Goal: Task Accomplishment & Management: Manage account settings

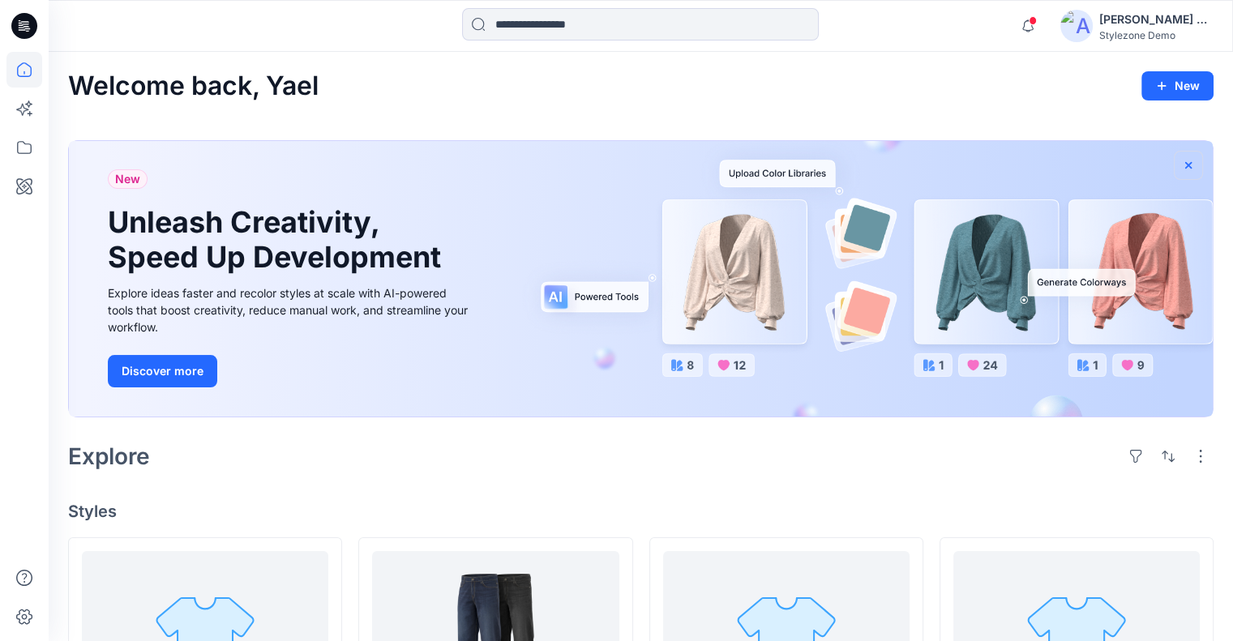
drag, startPoint x: 1190, startPoint y: 161, endPoint x: 1180, endPoint y: 167, distance: 12.4
click at [1190, 161] on icon "button" at bounding box center [1188, 165] width 13 height 13
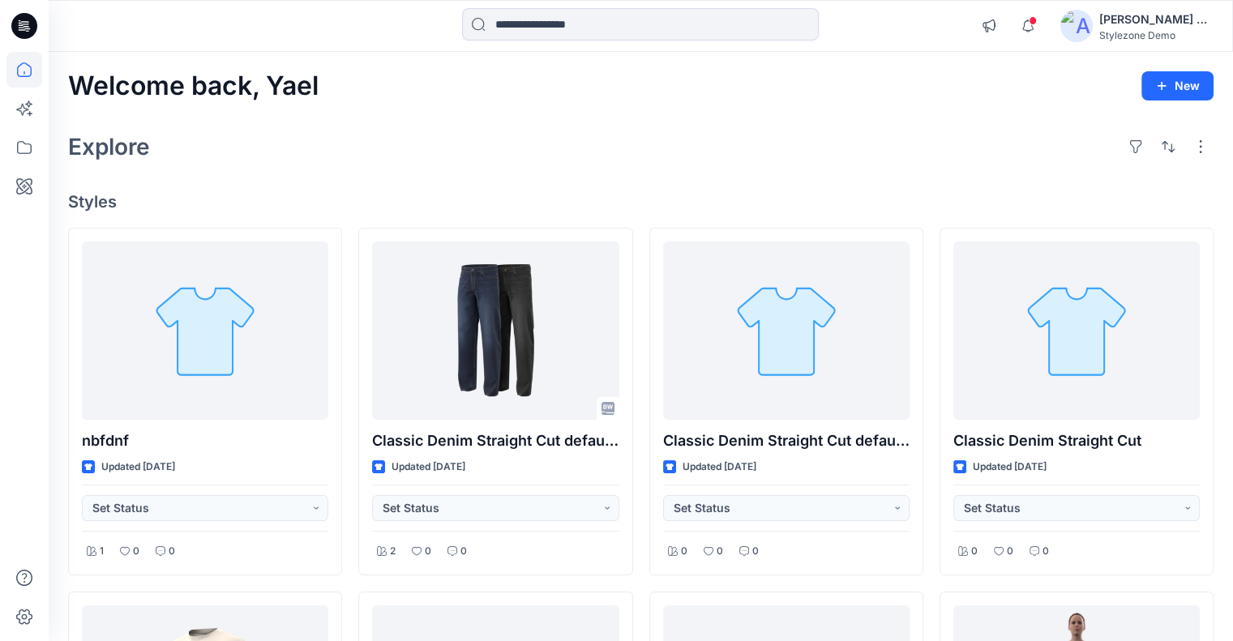
click at [1156, 30] on div "Stylezone Demo" at bounding box center [1157, 35] width 114 height 12
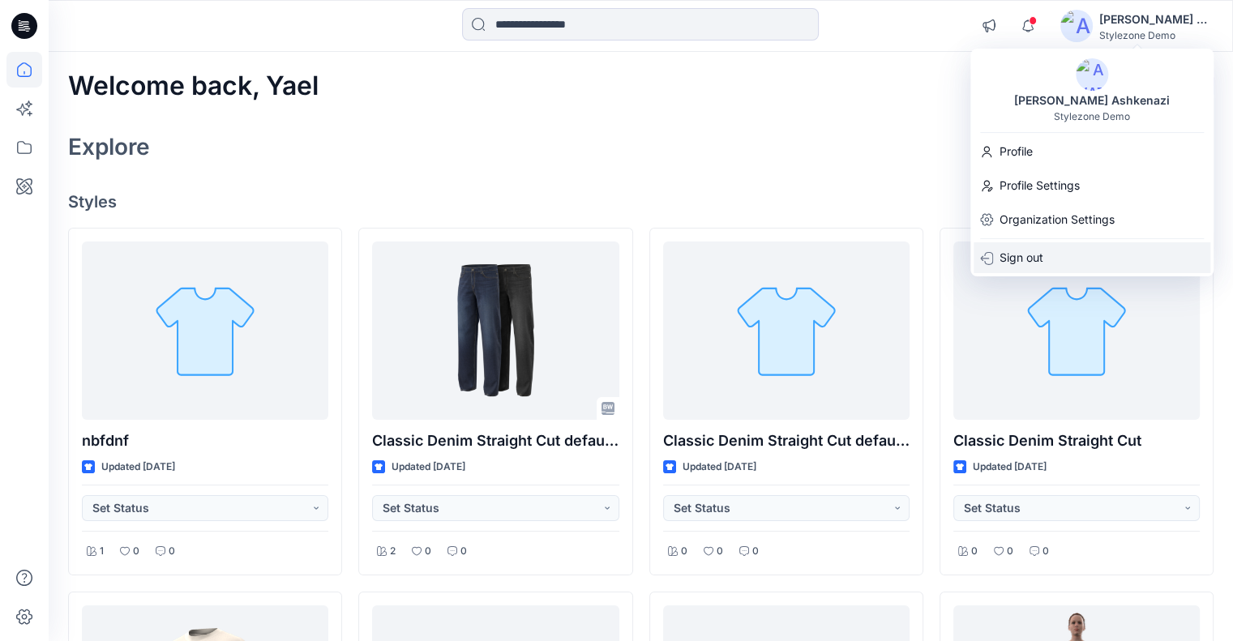
click at [1083, 252] on div "Sign out" at bounding box center [1092, 257] width 237 height 31
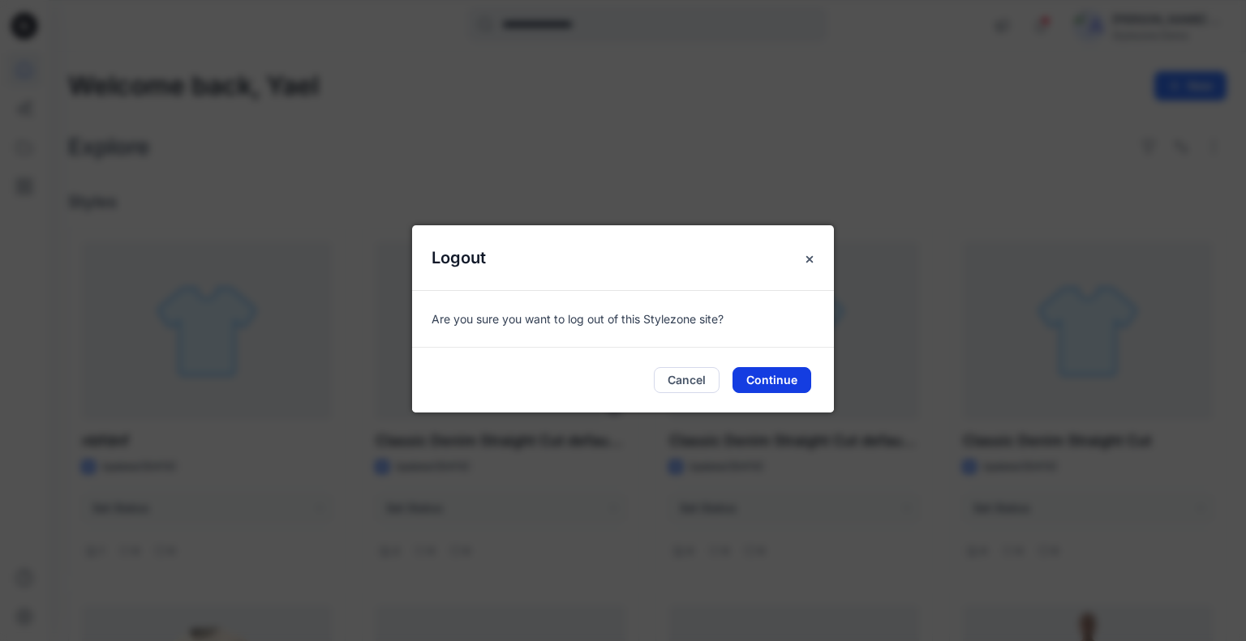
click at [776, 378] on button "Continue" at bounding box center [771, 380] width 79 height 26
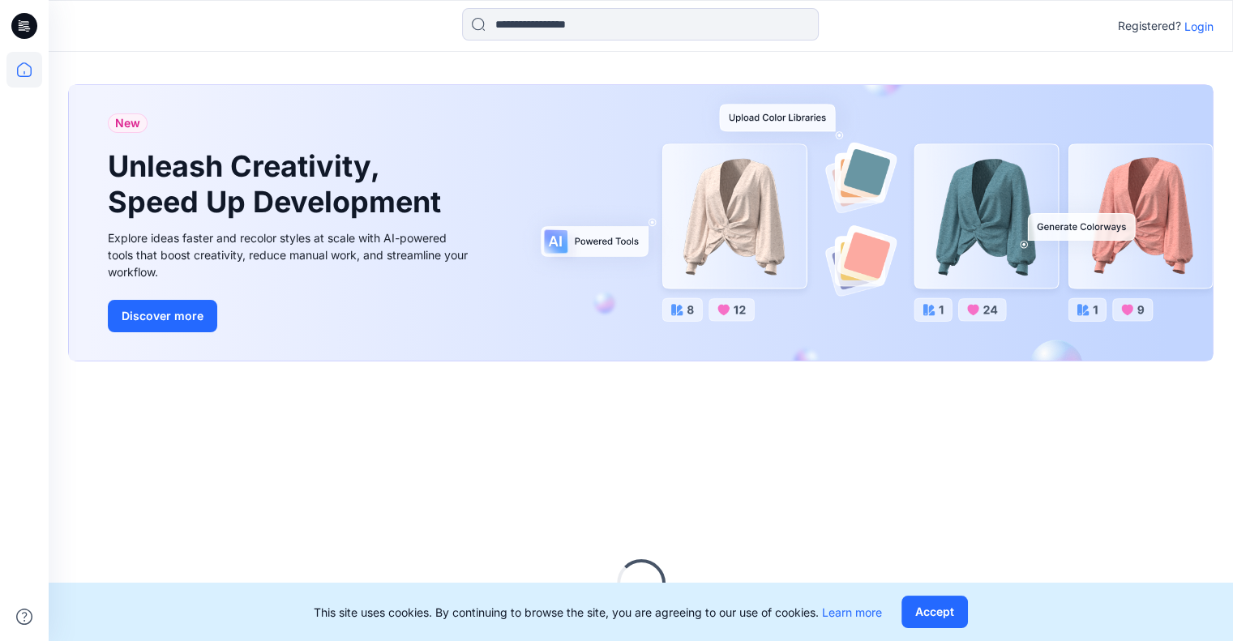
click at [1207, 26] on p "Login" at bounding box center [1199, 26] width 29 height 17
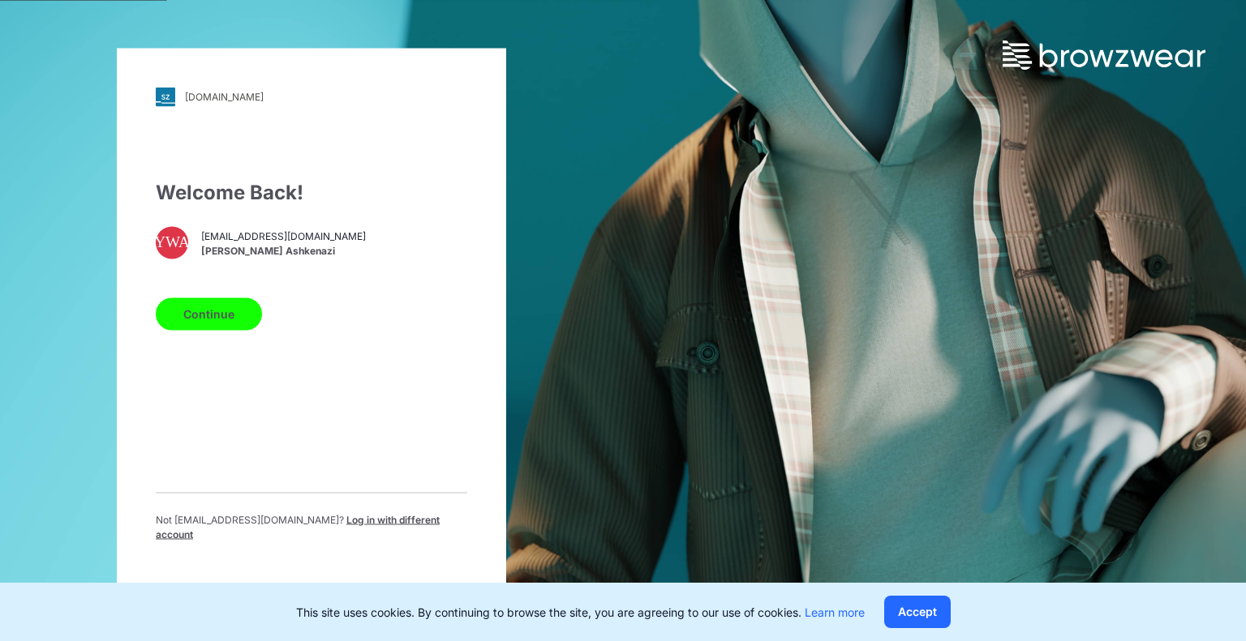
click at [223, 316] on button "Continue" at bounding box center [209, 314] width 106 height 32
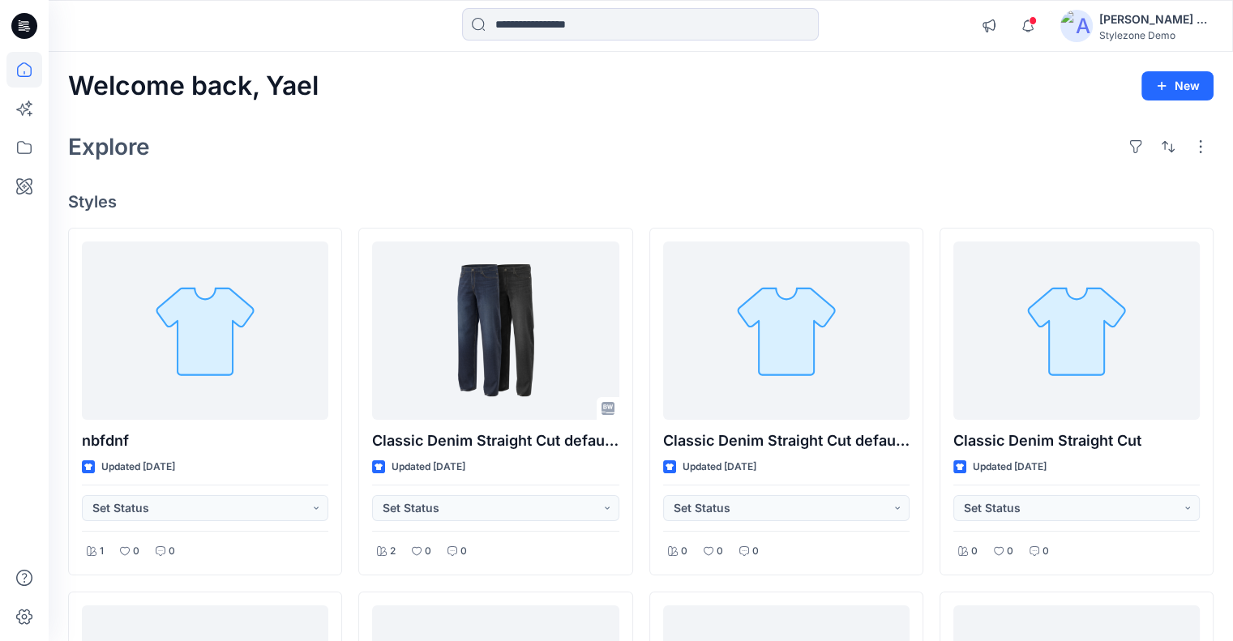
click at [1170, 24] on div "[PERSON_NAME] Ashkenazi" at bounding box center [1157, 19] width 114 height 19
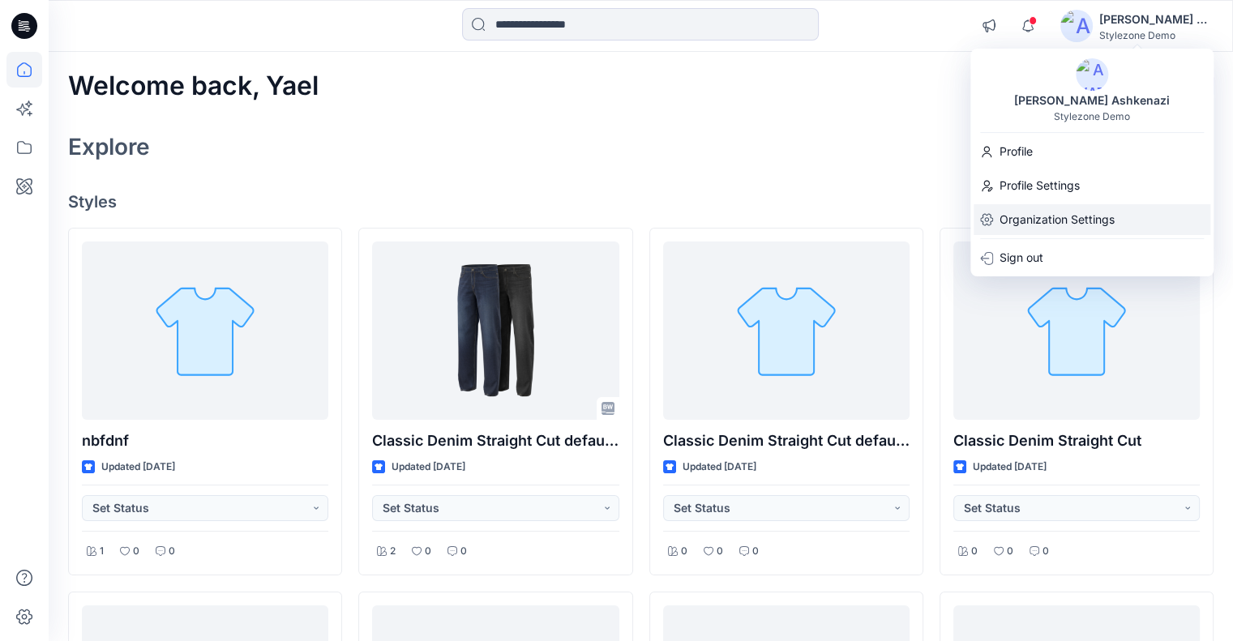
click at [1083, 219] on p "Organization Settings" at bounding box center [1057, 219] width 115 height 31
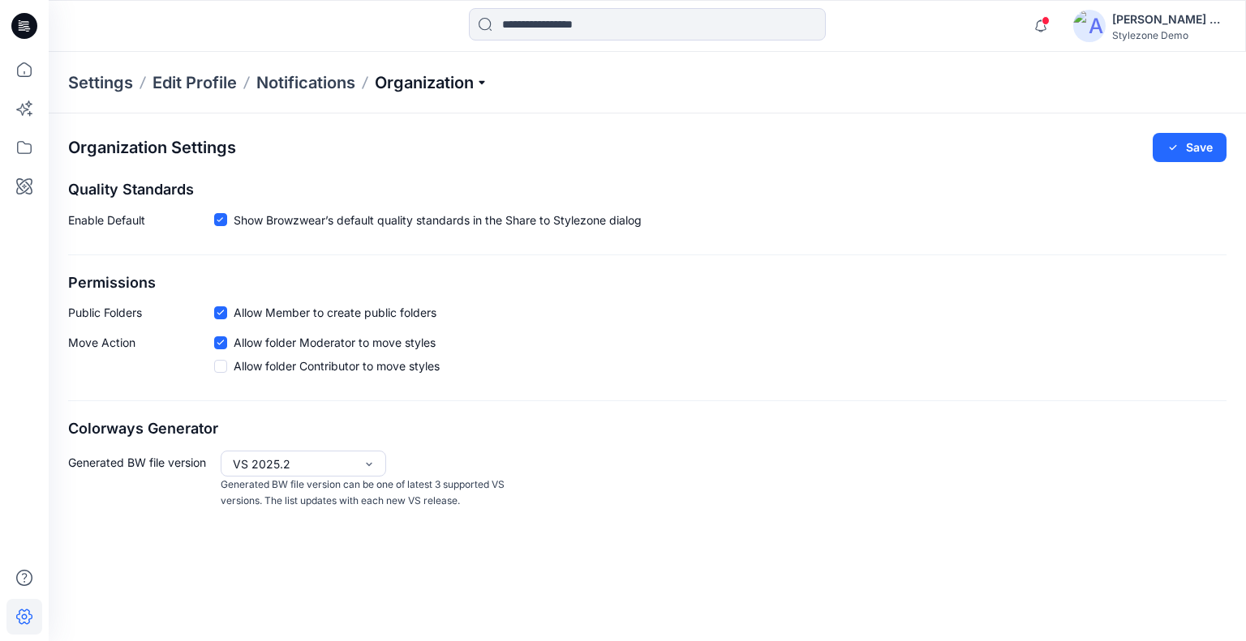
click at [422, 87] on p "Organization" at bounding box center [432, 82] width 114 height 23
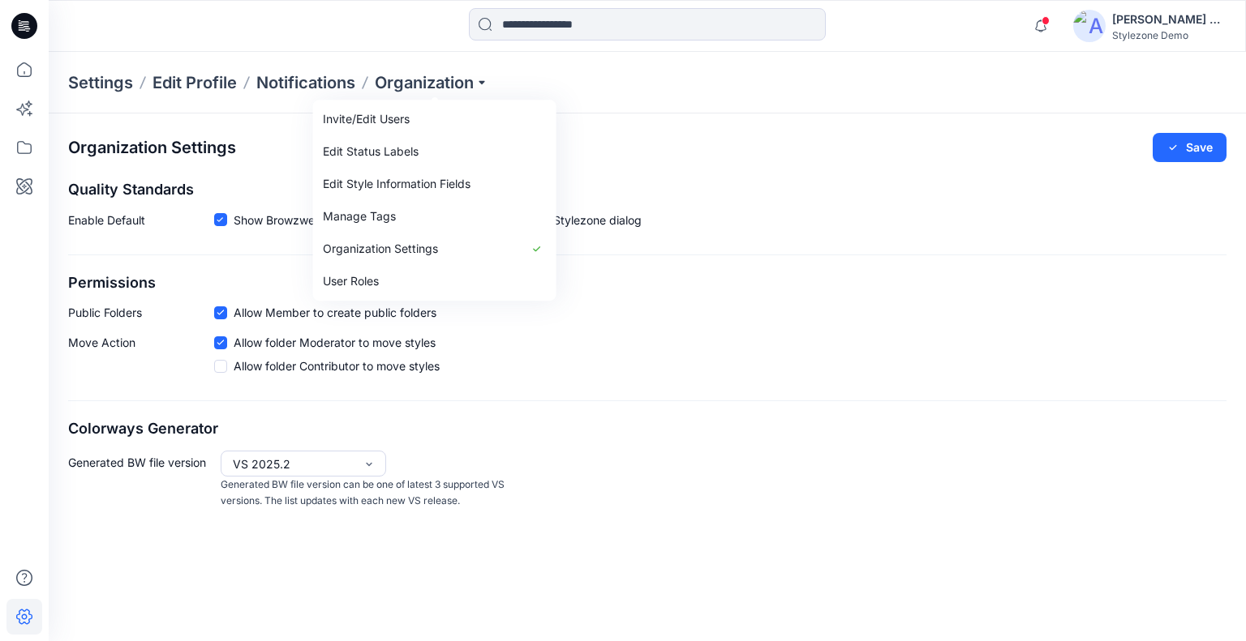
click at [833, 174] on div "Organization Settings Save Quality Standards Enable Default Show Browzwear’s de…" at bounding box center [647, 322] width 1197 height 416
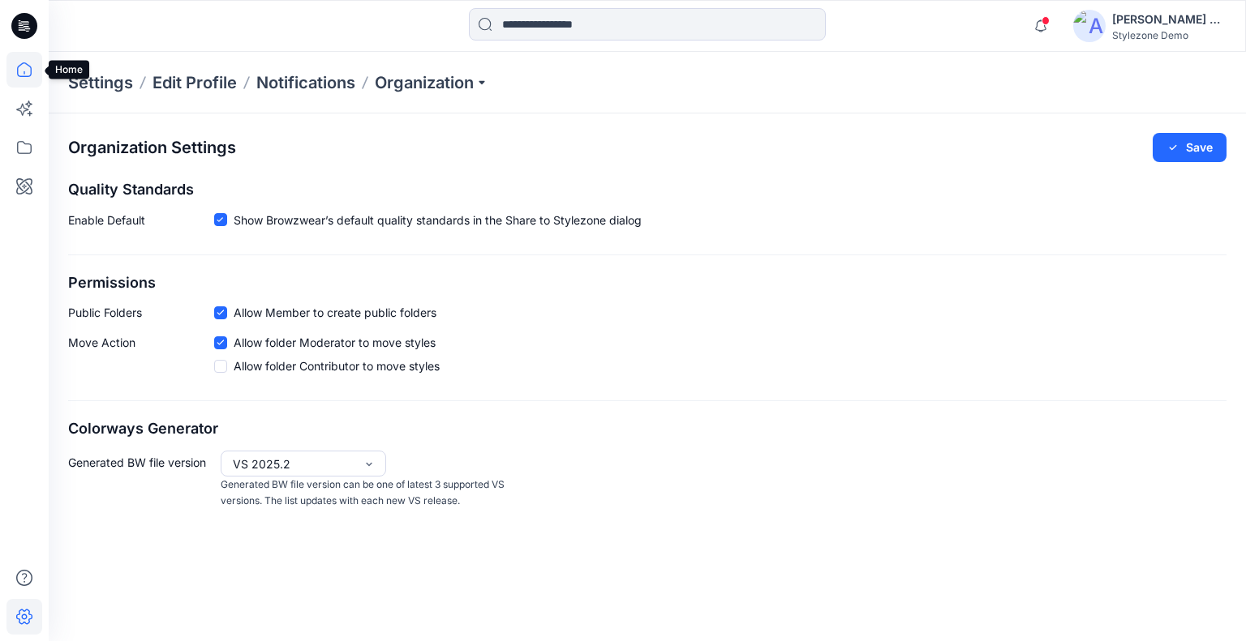
click at [20, 82] on icon at bounding box center [24, 70] width 36 height 36
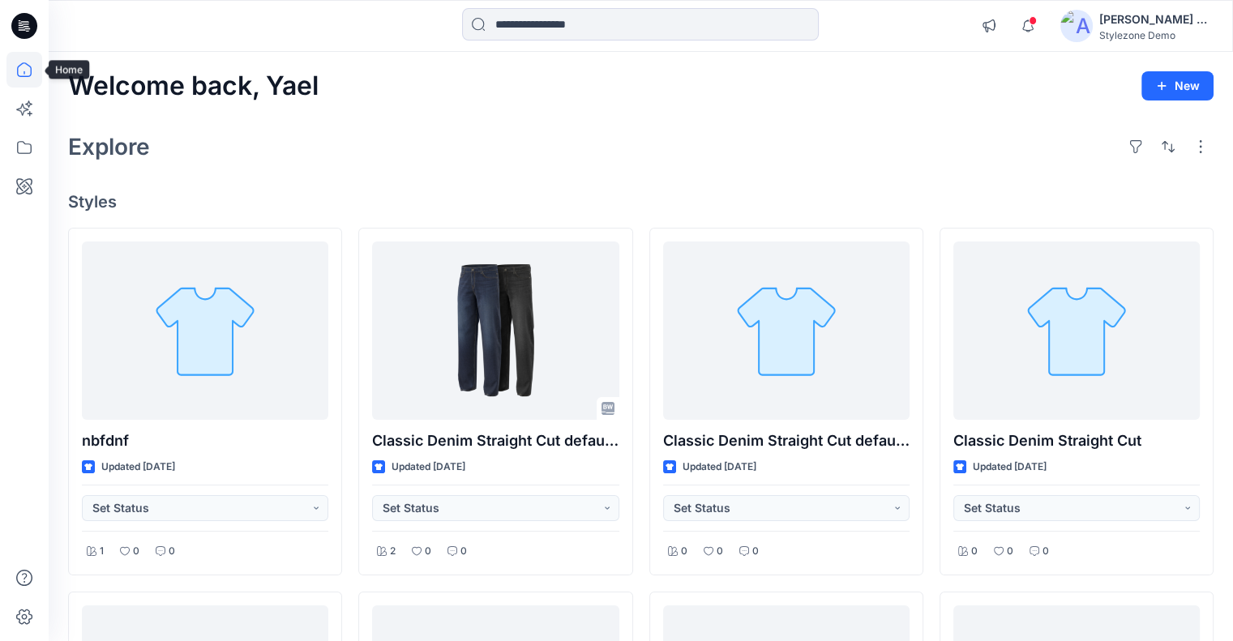
click at [24, 63] on icon at bounding box center [24, 69] width 15 height 15
click at [993, 29] on icon "button" at bounding box center [989, 25] width 12 height 13
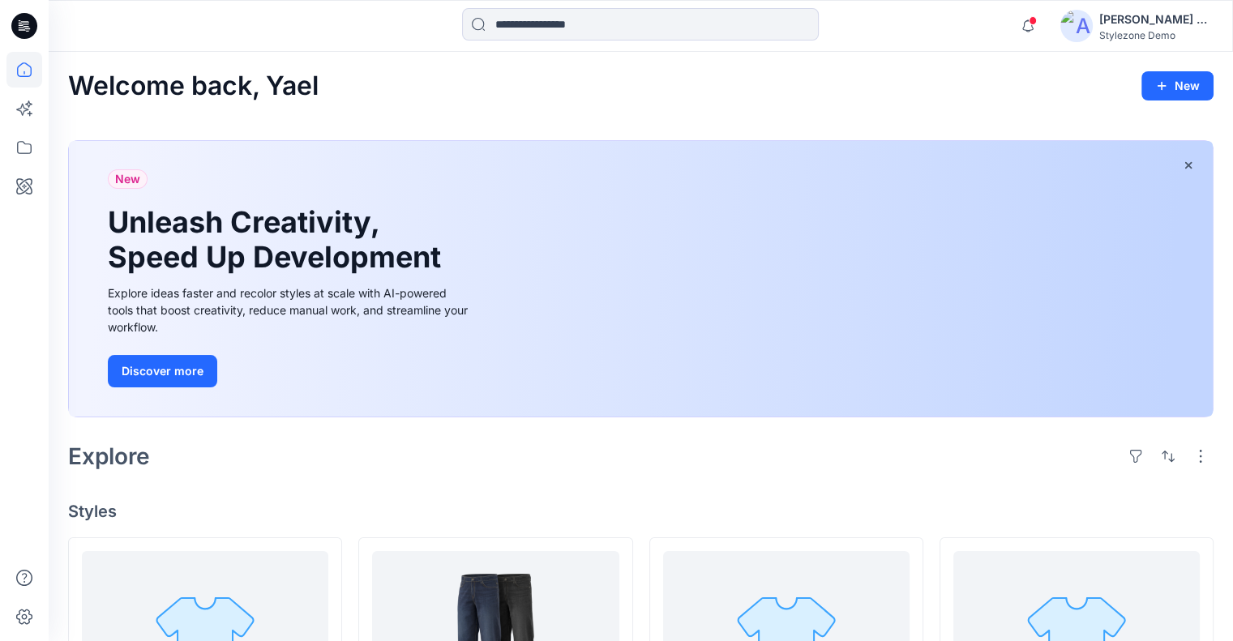
click at [950, 41] on div "Notifications Your style Classic Denim Straight Cut default no 3d is ready Thur…" at bounding box center [641, 26] width 1184 height 36
click at [935, 92] on div "Welcome back, Yael New" at bounding box center [641, 86] width 1146 height 30
